Goal: Information Seeking & Learning: Learn about a topic

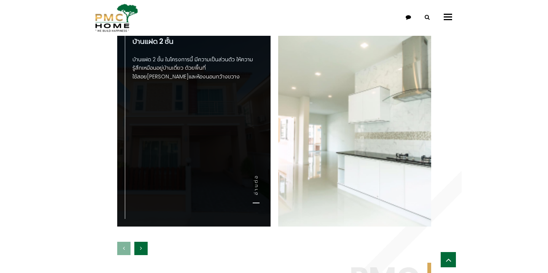
scroll to position [807, 0]
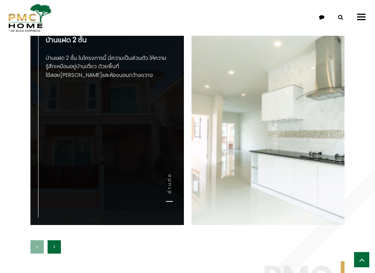
click at [152, 136] on div "บ้านแฝด 2 ชั้น บ้านแฝด 2 ชั้น ในโครงการนี้ มีความเป็นส่วนตัว ให้ความรู้สึกเหมือ…" at bounding box center [106, 123] width 153 height 205
click at [133, 136] on div "บ้านแฝด 2 ชั้น บ้านแฝด 2 ชั้น ในโครงการนี้ มีความเป็นส่วนตัว ให้ความรู้สึกเหมือ…" at bounding box center [106, 123] width 153 height 205
click at [169, 177] on link "อ่านต่อ" at bounding box center [169, 187] width 7 height 29
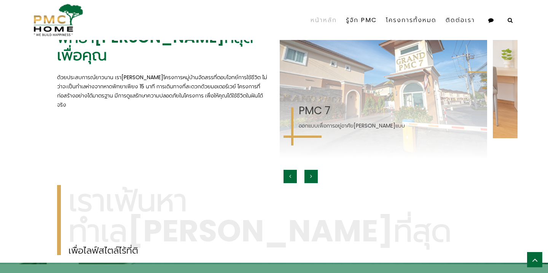
scroll to position [758, 0]
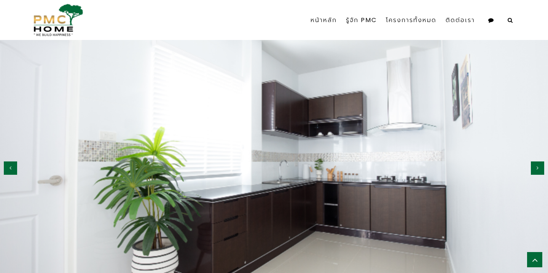
scroll to position [705, 0]
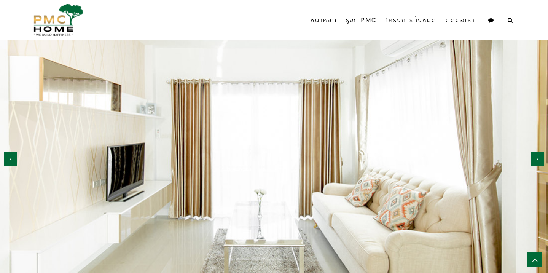
click at [375, 158] on button "button" at bounding box center [537, 158] width 13 height 13
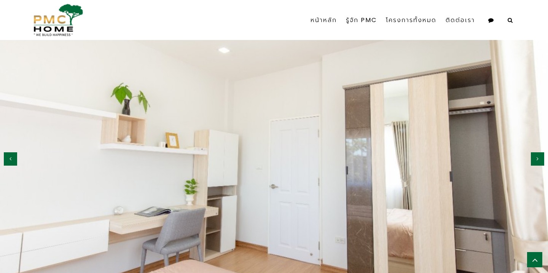
click at [375, 158] on button "button" at bounding box center [537, 158] width 13 height 13
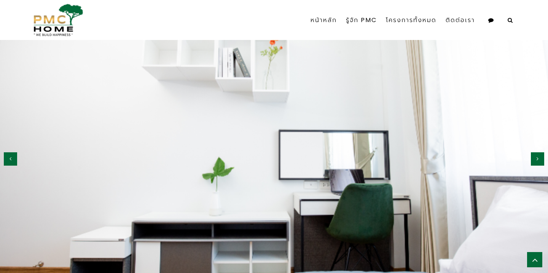
click at [375, 158] on button "button" at bounding box center [537, 158] width 13 height 13
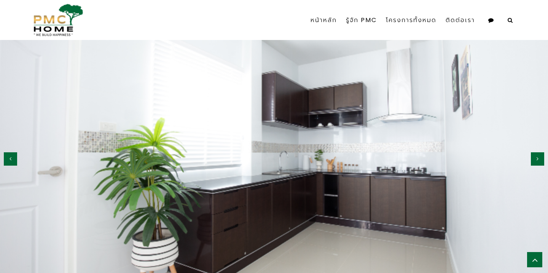
click at [375, 158] on button "button" at bounding box center [537, 158] width 13 height 13
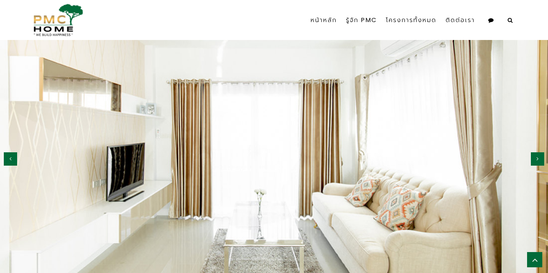
click at [375, 158] on button "button" at bounding box center [537, 158] width 13 height 13
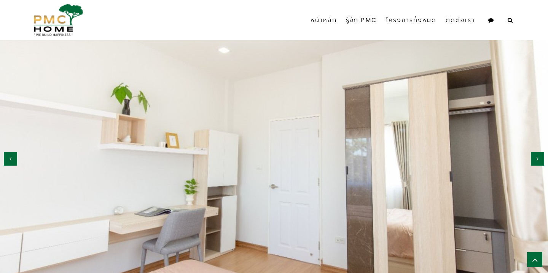
click at [375, 158] on button "button" at bounding box center [537, 158] width 13 height 13
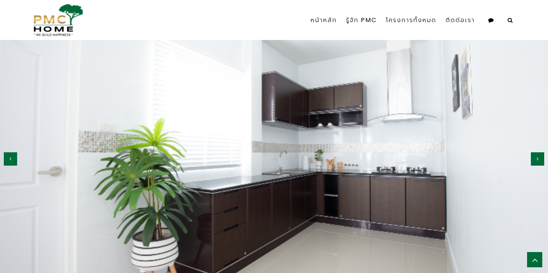
click at [375, 158] on button "button" at bounding box center [537, 158] width 13 height 13
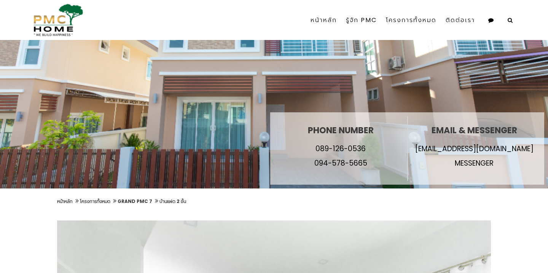
scroll to position [0, 0]
